Goal: Task Accomplishment & Management: Use online tool/utility

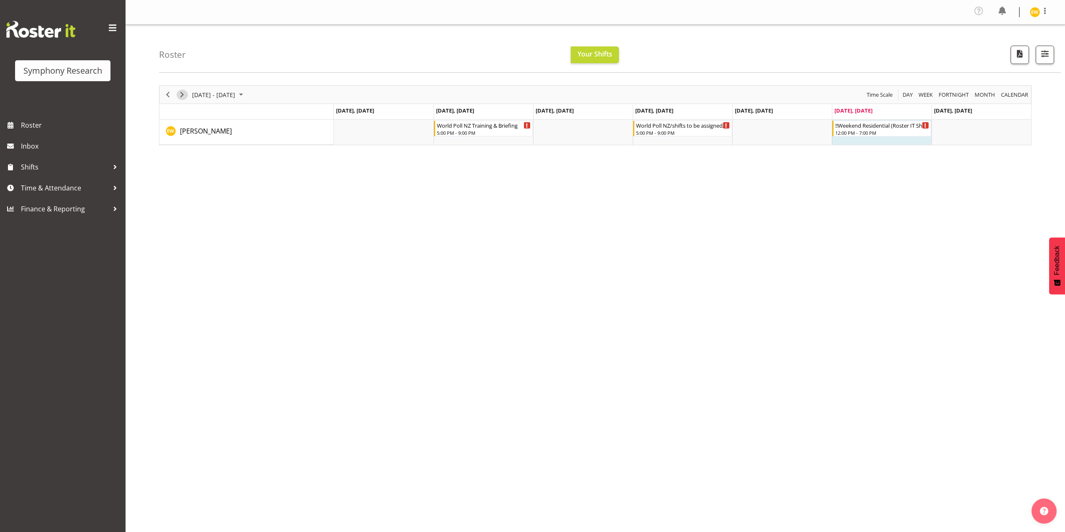
click at [184, 95] on span "Next" at bounding box center [182, 95] width 10 height 10
click at [167, 94] on span "Previous" at bounding box center [168, 95] width 10 height 10
click at [181, 97] on span "Next" at bounding box center [182, 95] width 10 height 10
click at [167, 96] on span "Previous" at bounding box center [168, 95] width 10 height 10
click at [50, 168] on span "Shifts" at bounding box center [65, 167] width 88 height 13
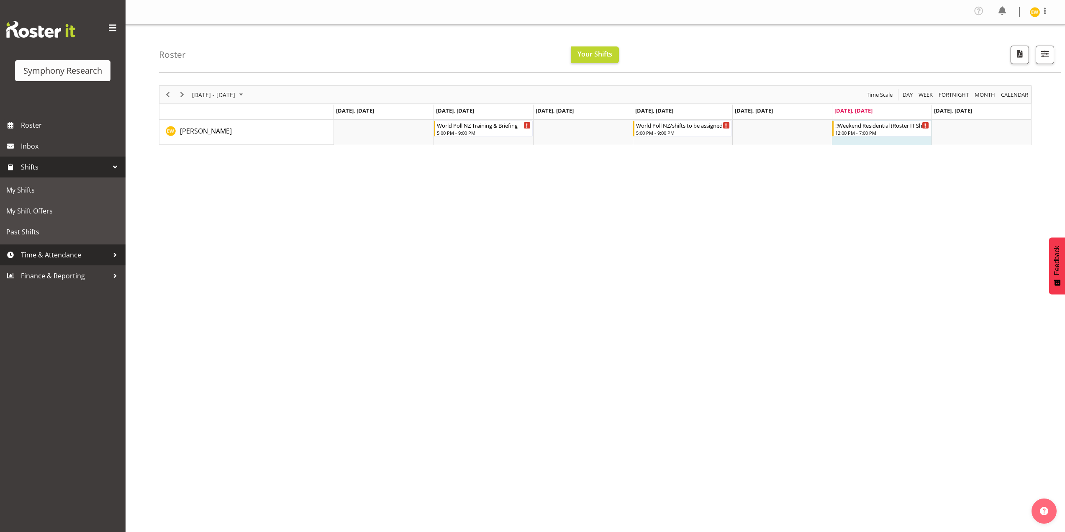
click at [80, 259] on span "Time & Attendance" at bounding box center [65, 255] width 88 height 13
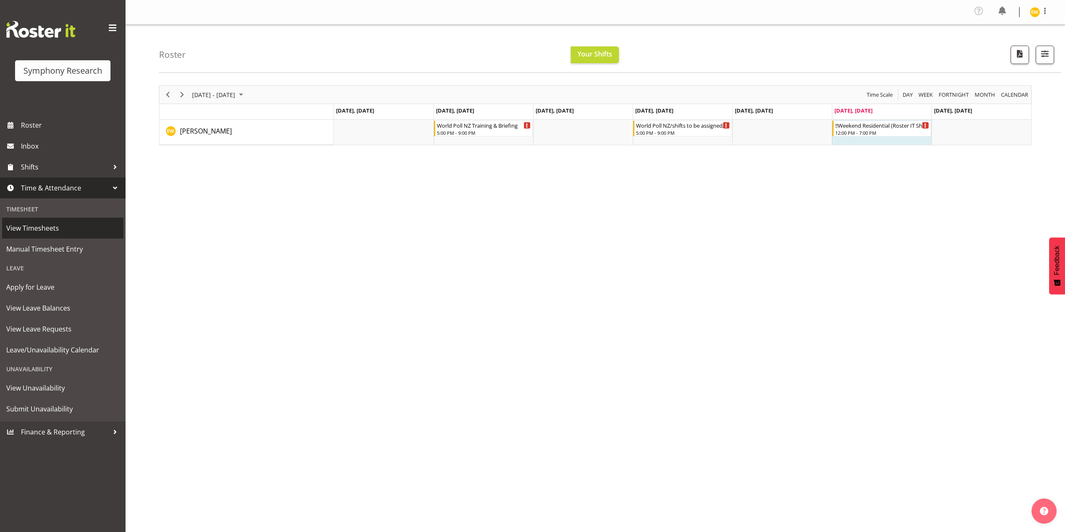
click at [44, 226] on span "View Timesheets" at bounding box center [62, 228] width 113 height 13
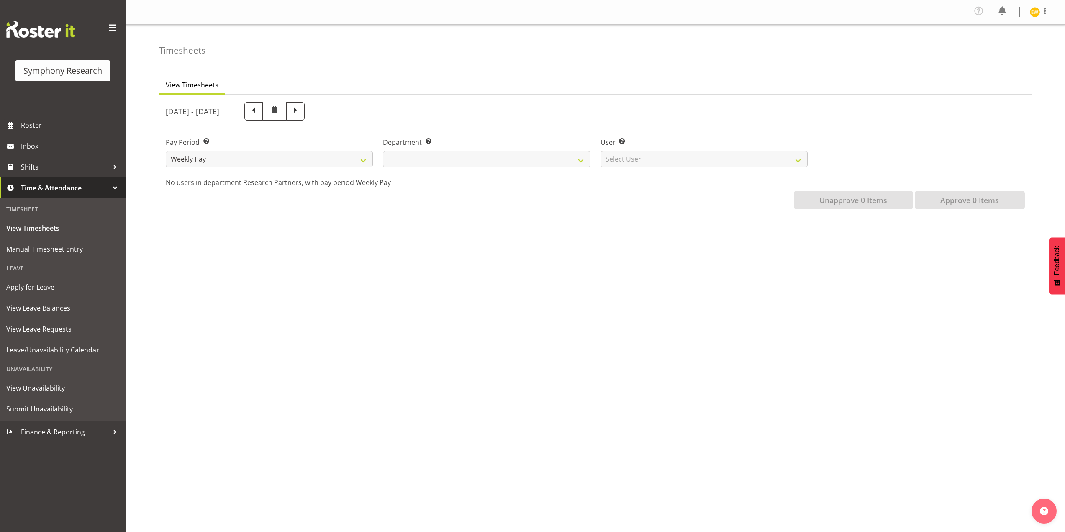
select select
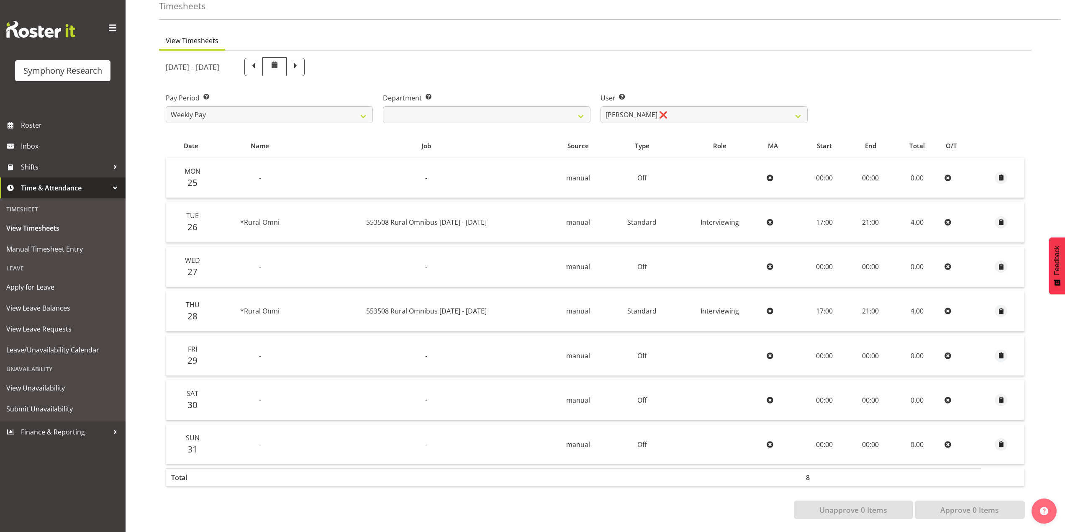
scroll to position [9, 0]
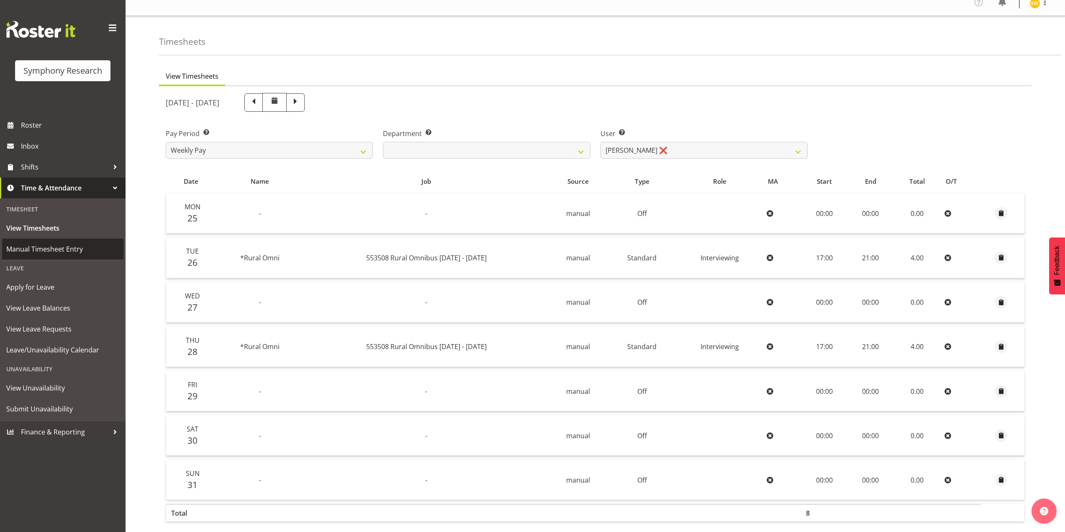
click at [48, 252] on span "Manual Timesheet Entry" at bounding box center [62, 249] width 113 height 13
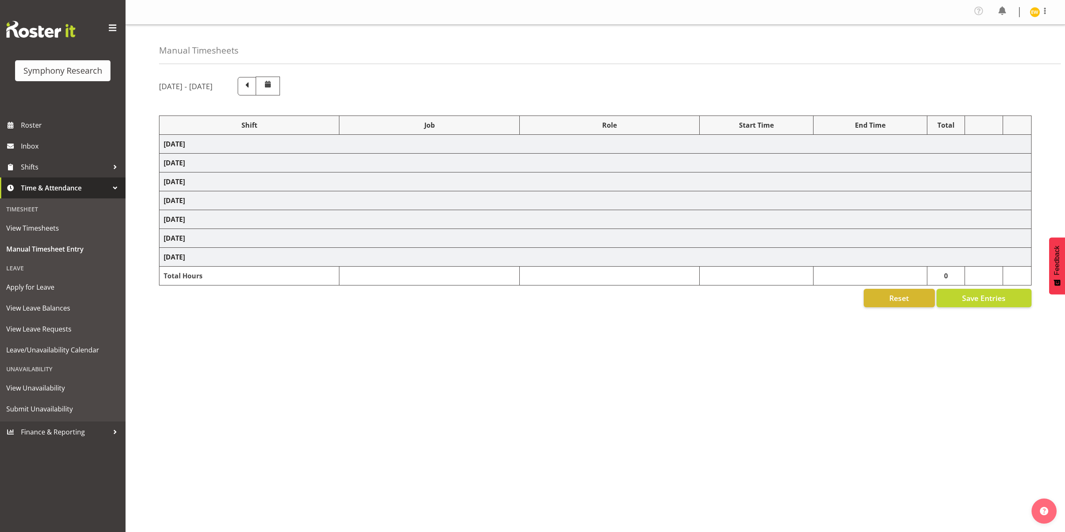
select select "81335"
select select "10527"
select select "81335"
select select "10527"
select select "47"
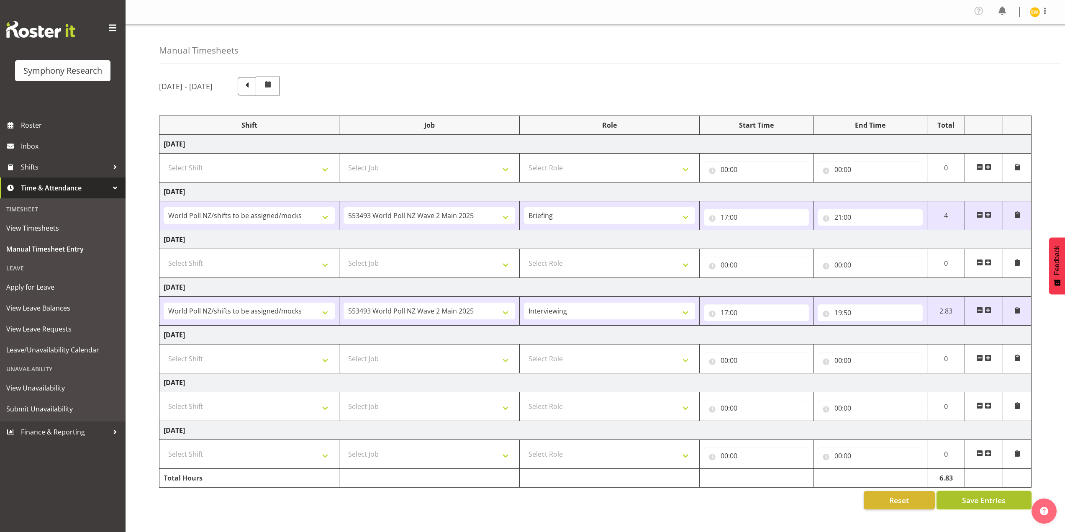
click at [975, 499] on span "Save Entries" at bounding box center [984, 500] width 44 height 11
click at [27, 123] on span "Roster" at bounding box center [71, 125] width 100 height 13
